Goal: Navigation & Orientation: Find specific page/section

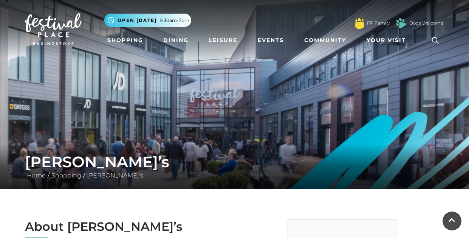
scroll to position [229, 0]
click at [118, 40] on link "Shopping" at bounding box center [125, 40] width 42 height 14
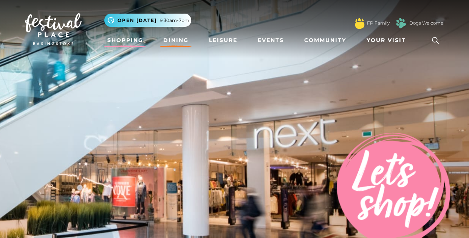
click at [175, 41] on link "Dining" at bounding box center [175, 40] width 31 height 14
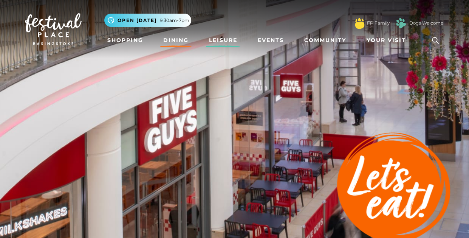
click at [230, 42] on link "Leisure" at bounding box center [223, 40] width 34 height 14
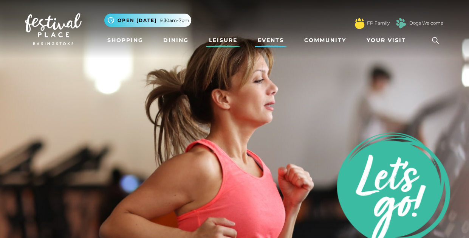
click at [270, 39] on link "Events" at bounding box center [271, 40] width 32 height 14
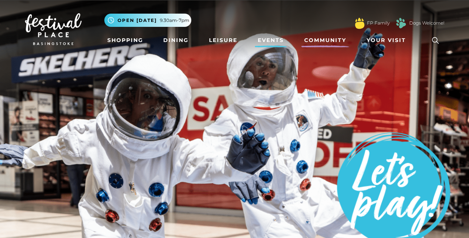
click at [318, 41] on link "Community" at bounding box center [325, 40] width 48 height 14
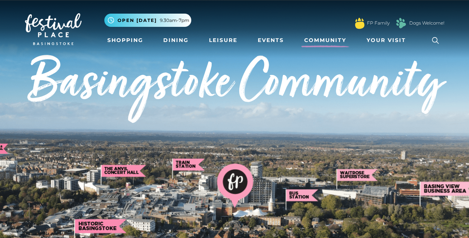
click at [315, 45] on link "Community" at bounding box center [325, 40] width 48 height 14
click at [324, 43] on link "Community" at bounding box center [325, 40] width 48 height 14
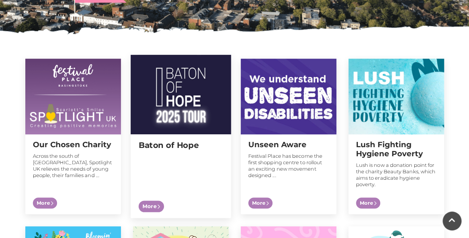
scroll to position [232, 0]
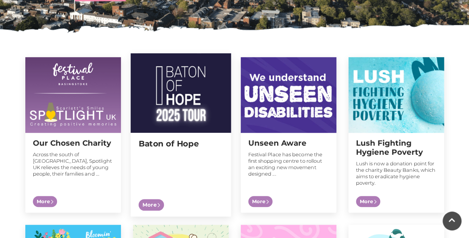
click at [165, 106] on img at bounding box center [180, 92] width 101 height 79
